Goal: Transaction & Acquisition: Obtain resource

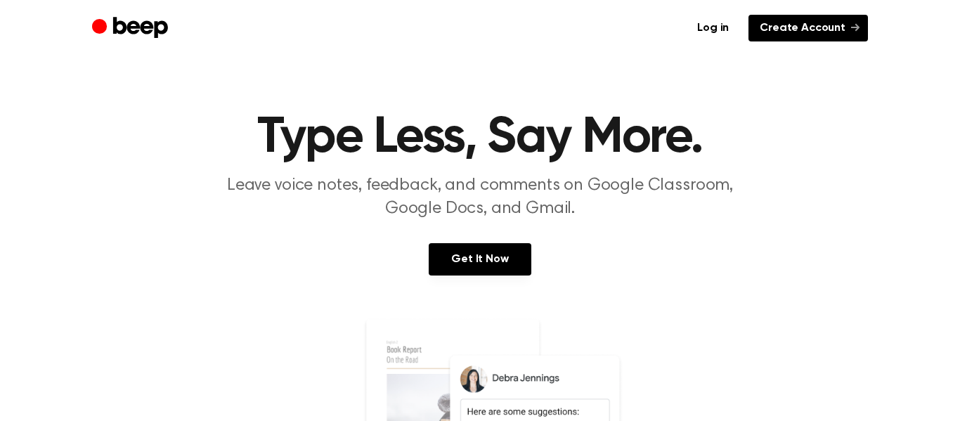
click at [808, 37] on link "Create Account" at bounding box center [807, 28] width 119 height 27
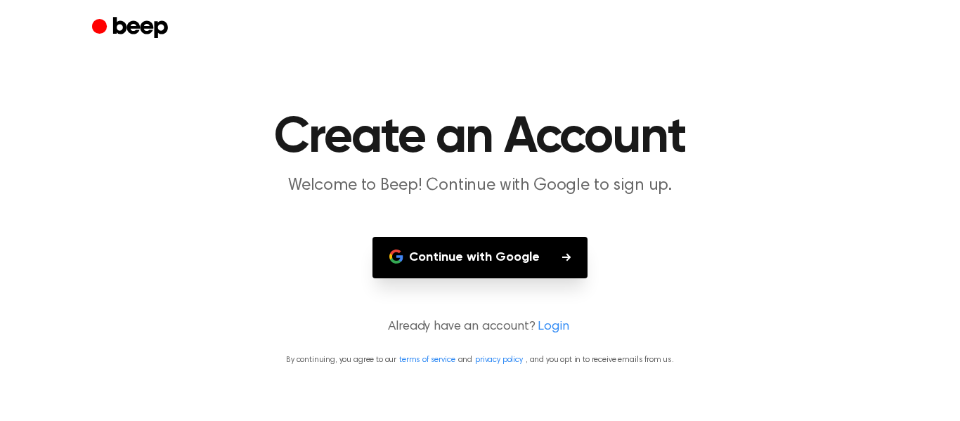
click at [536, 254] on button "Continue with Google" at bounding box center [479, 257] width 215 height 41
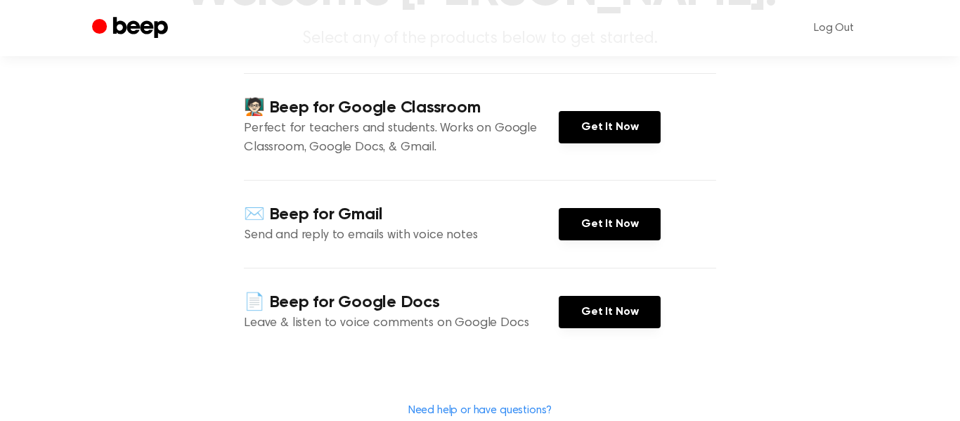
scroll to position [150, 0]
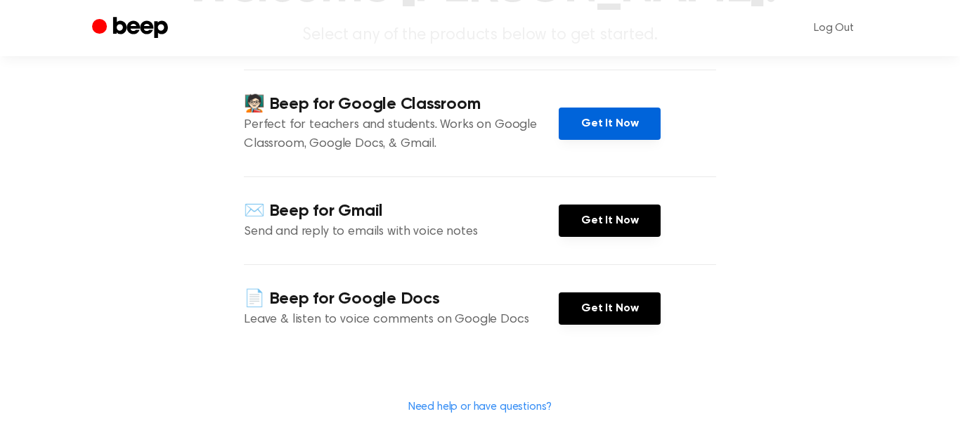
click at [574, 140] on link "Get It Now" at bounding box center [610, 123] width 102 height 32
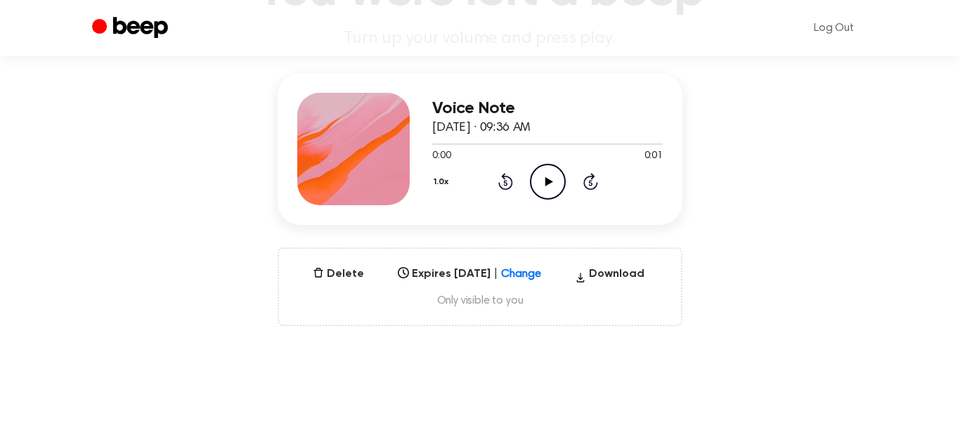
scroll to position [136, 0]
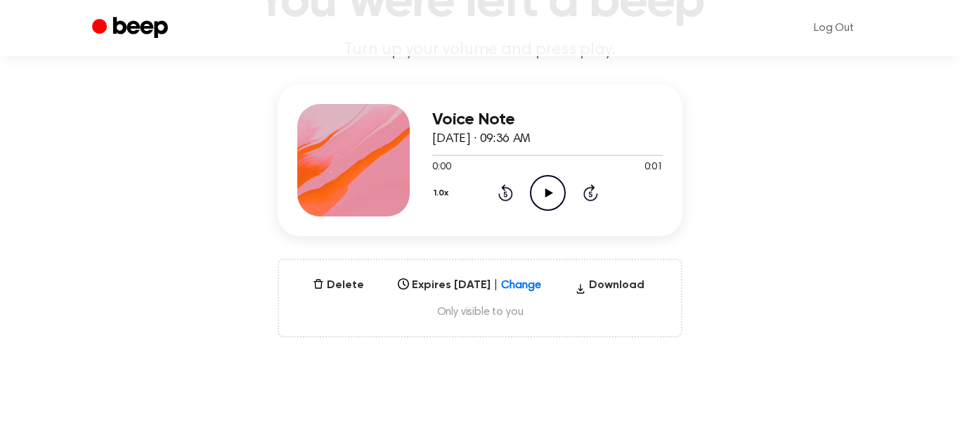
click at [393, 146] on div at bounding box center [353, 160] width 112 height 112
click at [522, 283] on div "Select..." at bounding box center [469, 281] width 155 height 20
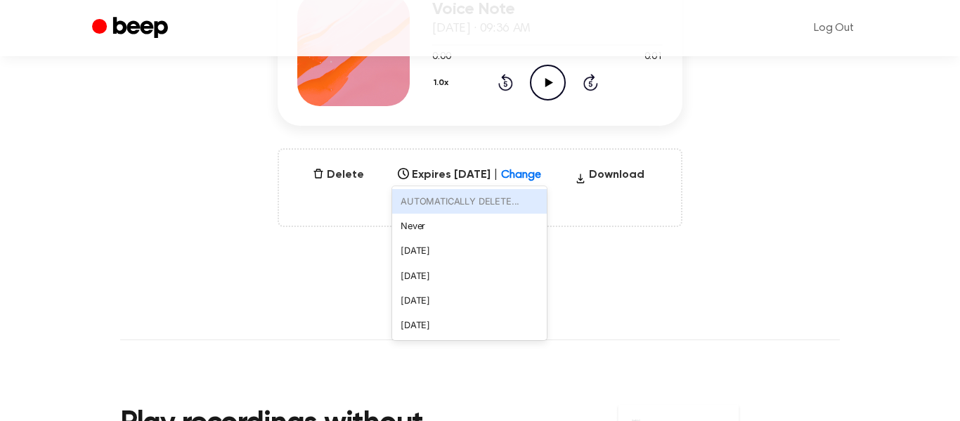
scroll to position [249, 0]
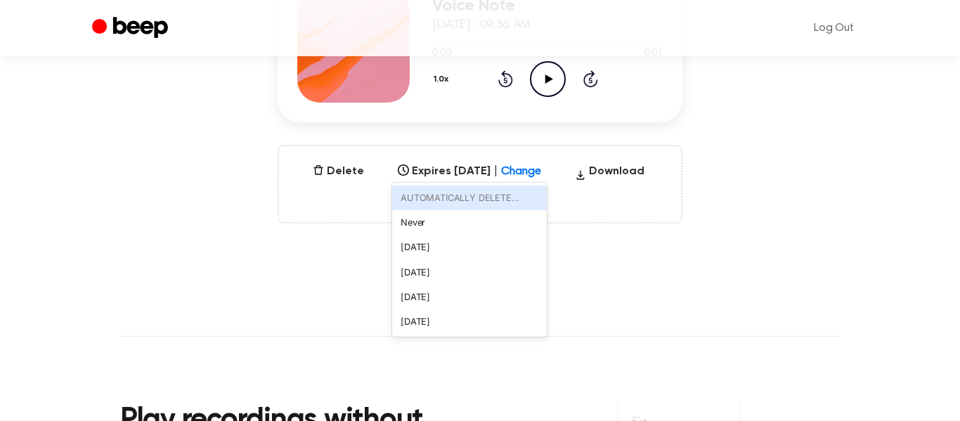
click at [306, 211] on div "Delete Expires Sep 3, 2026 | Change option AUTOMATICALLY DELETE... focused disa…" at bounding box center [480, 184] width 405 height 79
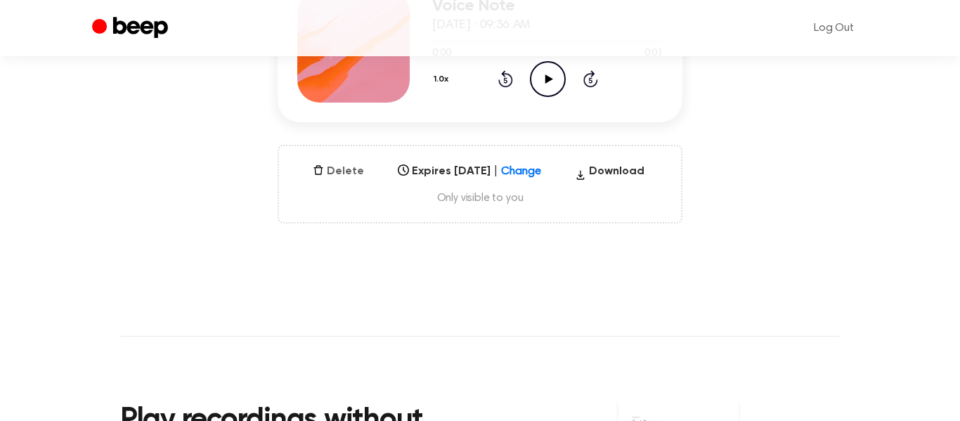
click at [350, 164] on button "Delete" at bounding box center [338, 171] width 63 height 17
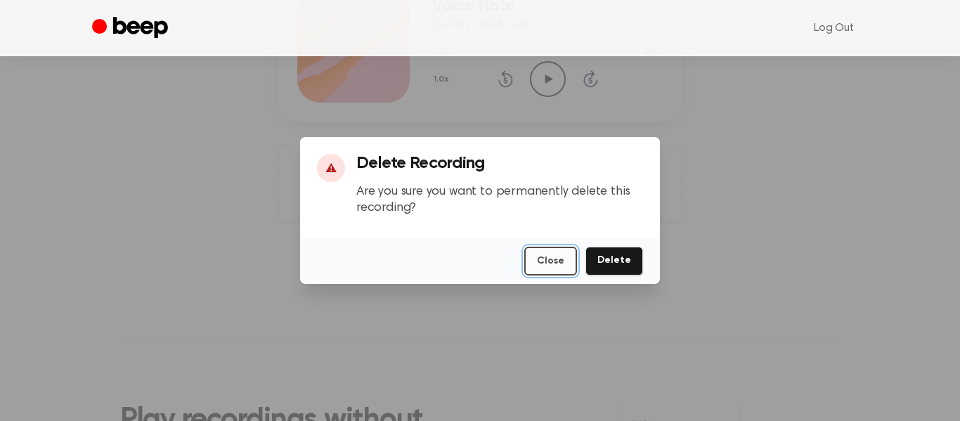
click at [541, 259] on button "Close" at bounding box center [550, 261] width 53 height 29
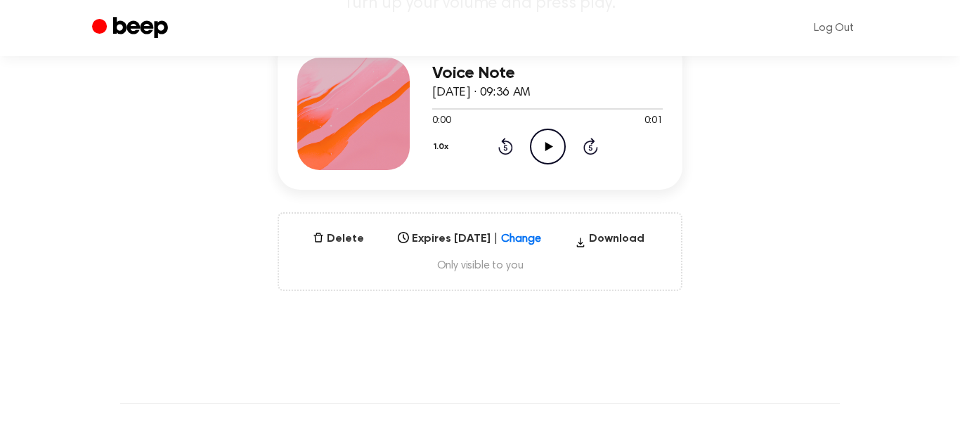
scroll to position [185, 0]
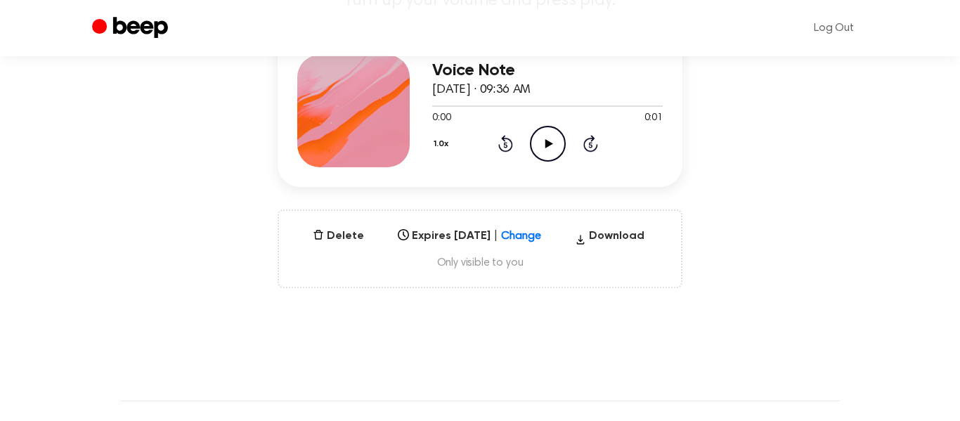
click at [527, 145] on div "1.0x Rewind 5 seconds Play Audio Skip 5 seconds" at bounding box center [547, 144] width 230 height 36
click at [562, 133] on icon "Play Audio" at bounding box center [548, 144] width 36 height 36
click at [550, 149] on icon "Pause Audio" at bounding box center [548, 144] width 36 height 36
click at [377, 226] on div "Delete Expires Sep 3, 2026 | Change Select... Download Only visible to you" at bounding box center [480, 248] width 405 height 79
click at [339, 240] on button "Delete" at bounding box center [338, 236] width 63 height 17
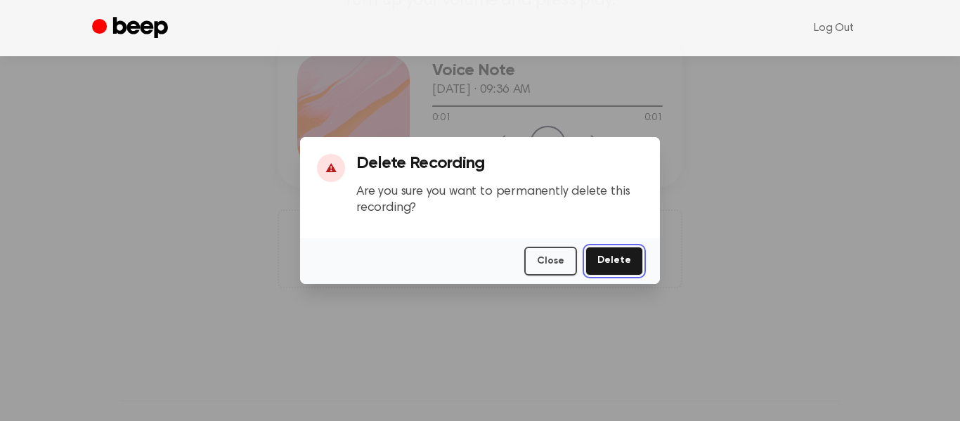
click at [628, 269] on button "Delete" at bounding box center [614, 261] width 58 height 29
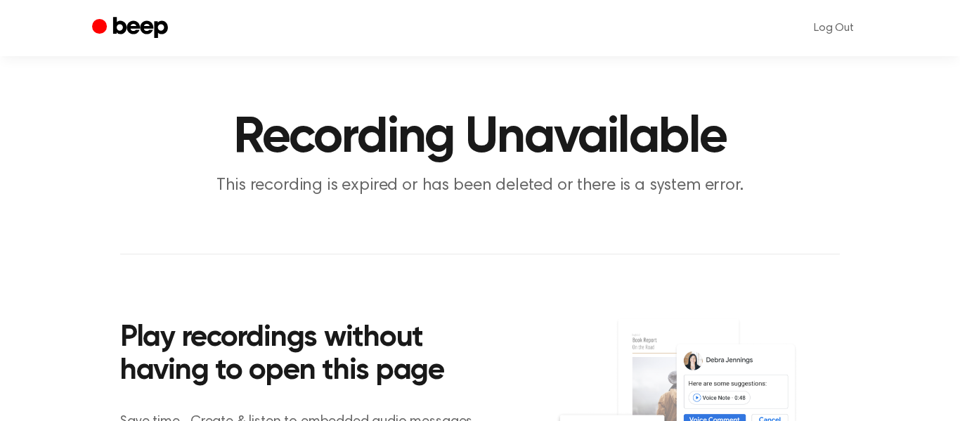
scroll to position [183, 0]
